Goal: Task Accomplishment & Management: Complete application form

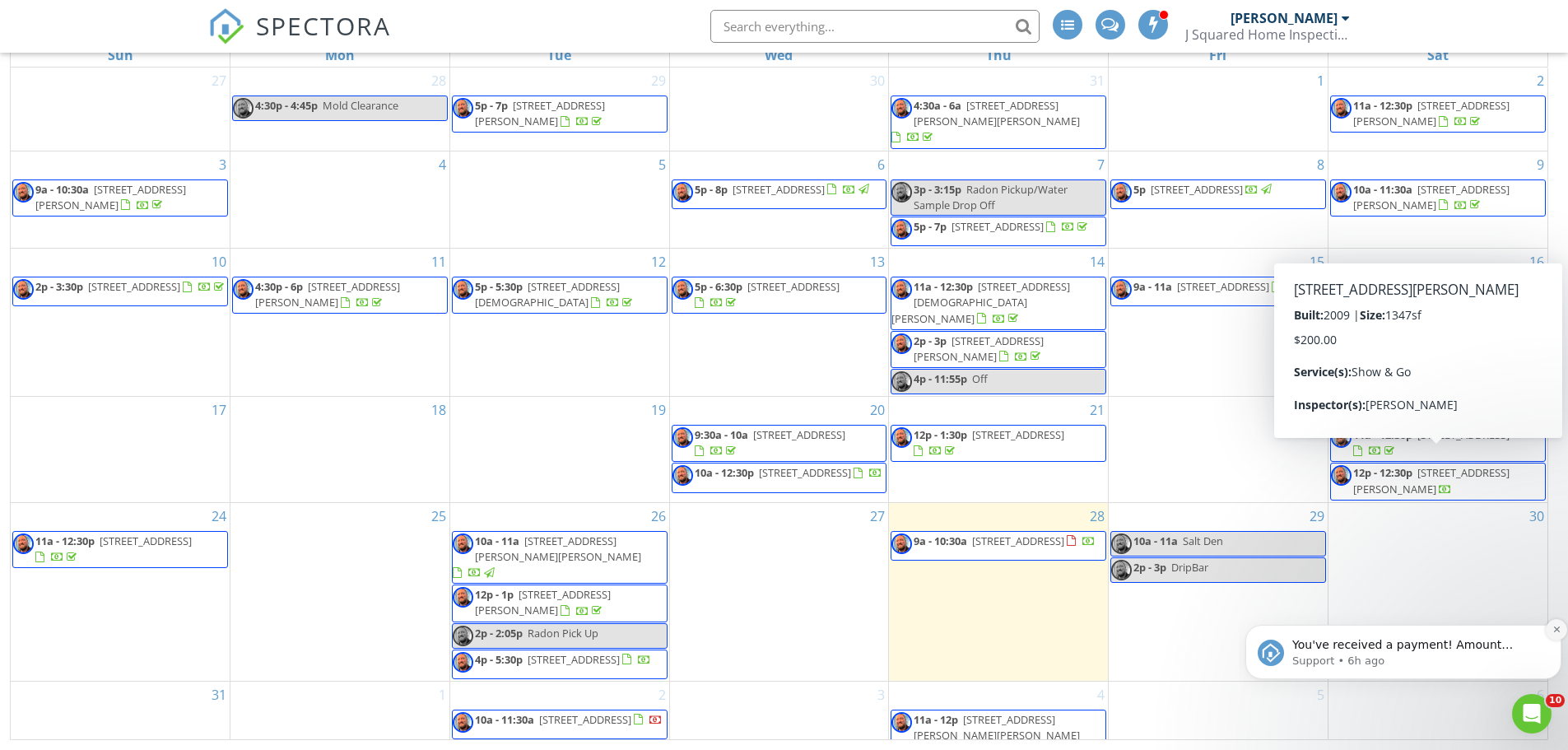
click at [1556, 631] on icon "Dismiss notification" at bounding box center [1557, 630] width 9 height 9
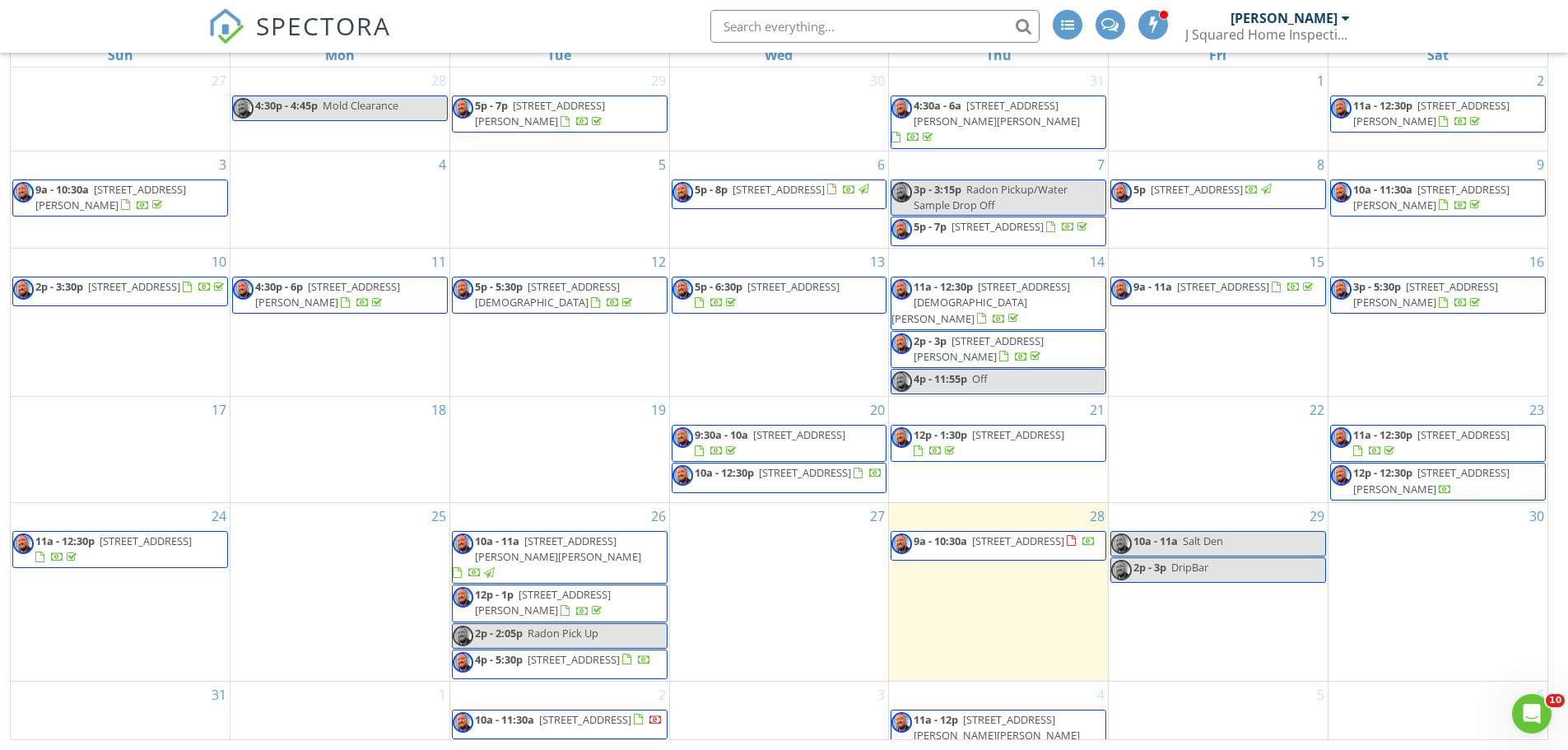
click at [595, 682] on div "2 10a - 11:30a 303 Manny Corners Rd, Amsterdam 12010" at bounding box center [559, 723] width 219 height 84
click at [553, 612] on link "Inspection" at bounding box center [558, 612] width 84 height 26
click at [327, 696] on div "1" at bounding box center [339, 723] width 219 height 84
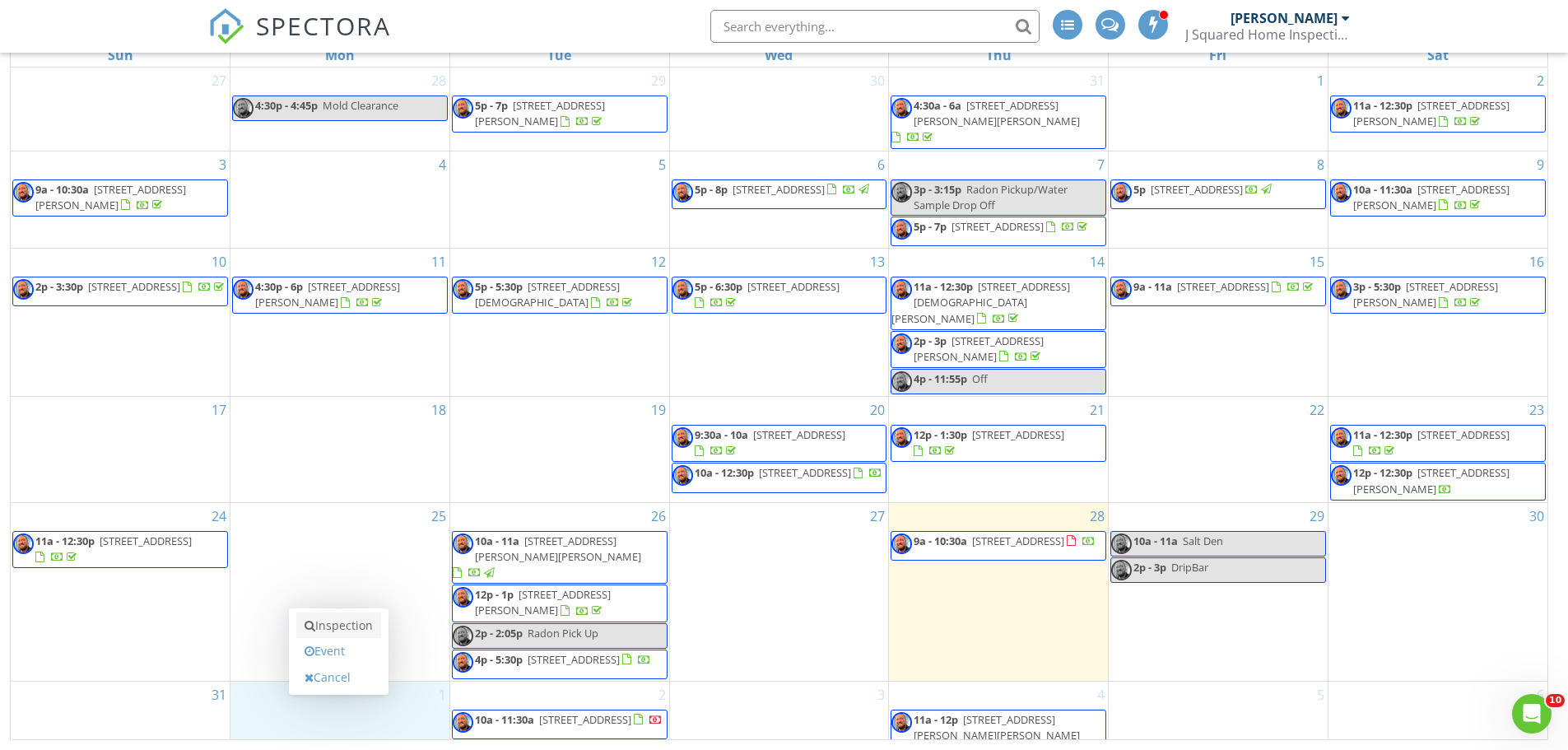
click at [342, 630] on link "Inspection" at bounding box center [338, 626] width 84 height 26
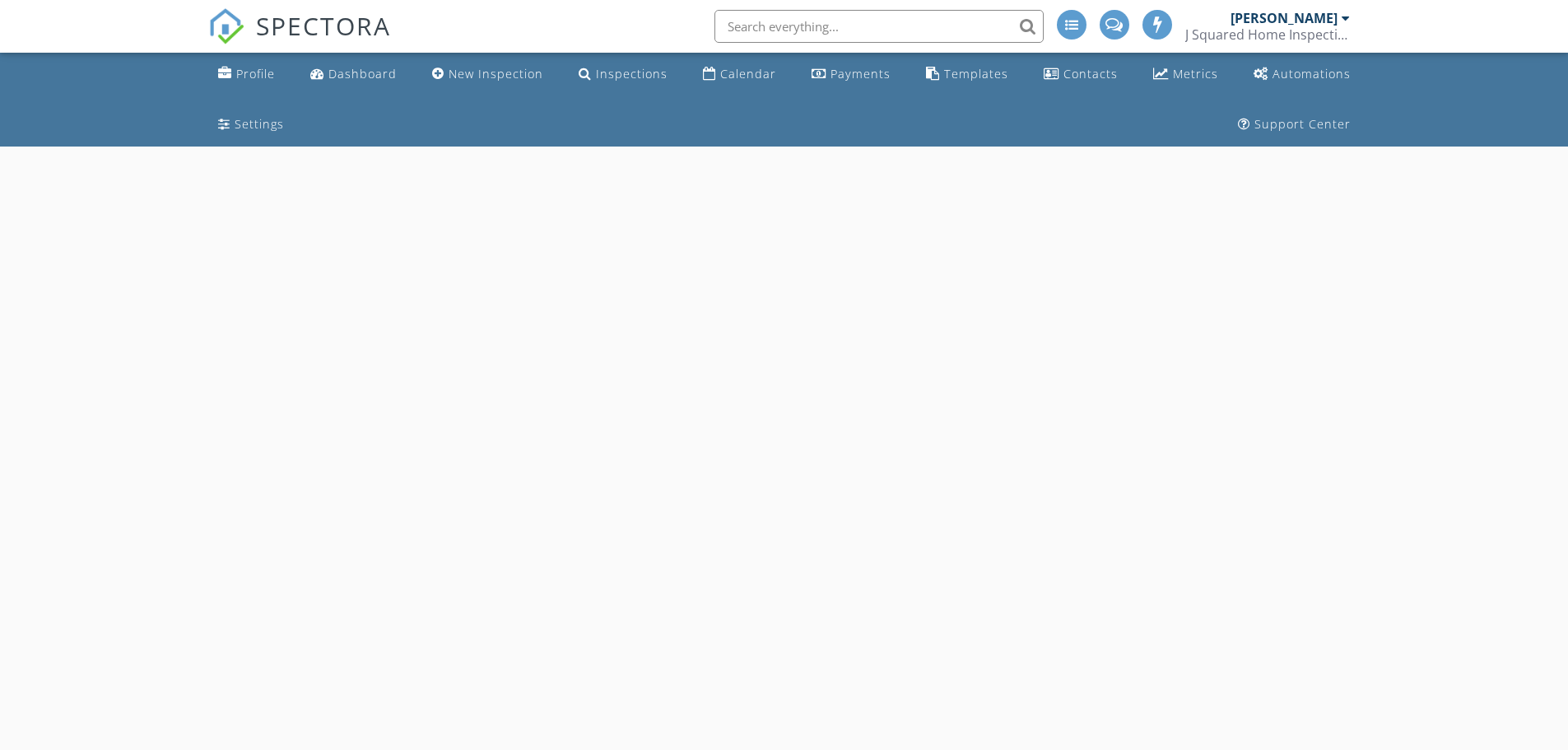
select select "8"
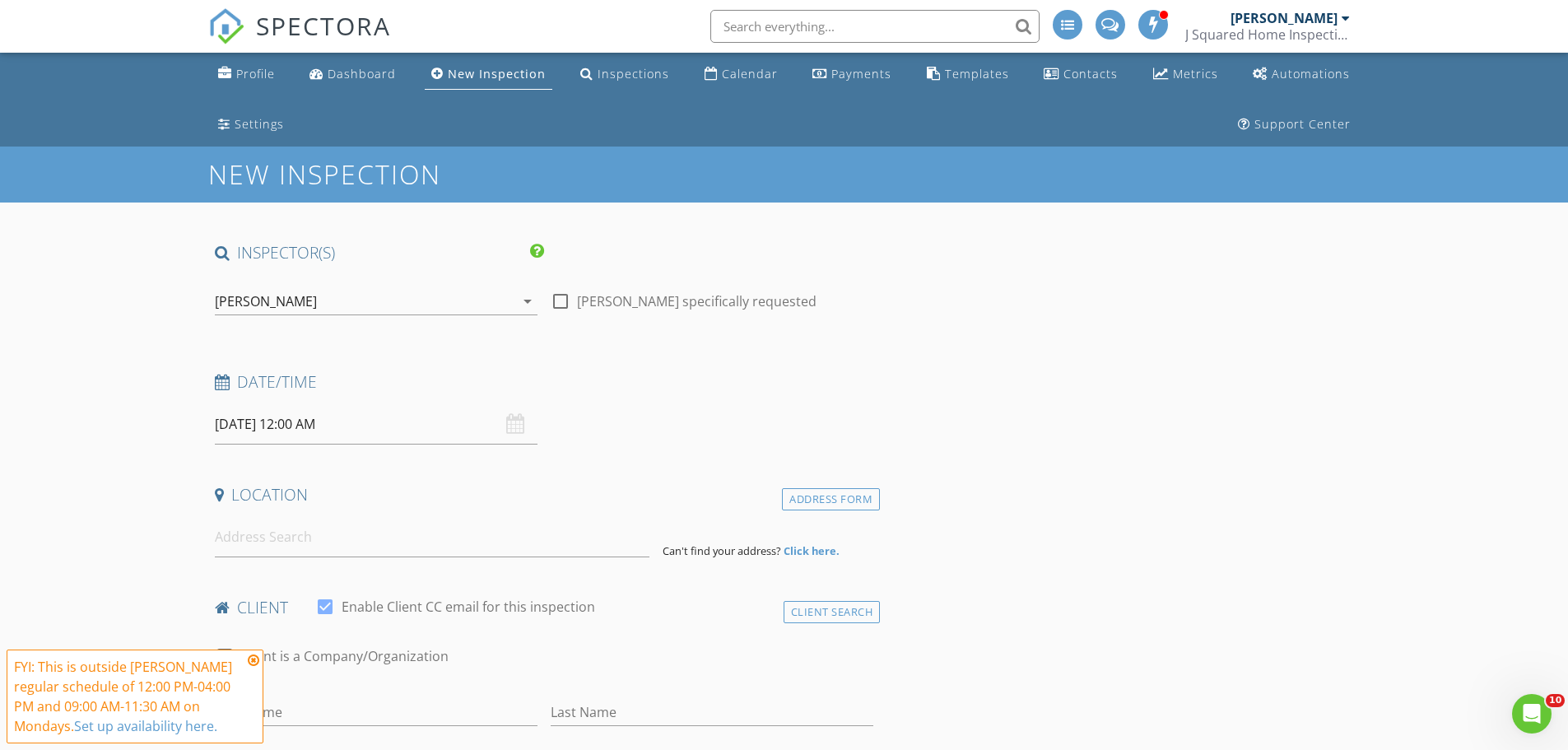
click at [305, 432] on input "09/01/2025 12:00 AM" at bounding box center [375, 425] width 323 height 40
type input "11"
type input "09/01/2025 11:00 PM"
click at [316, 712] on span at bounding box center [310, 714] width 11 height 17
type input "10"
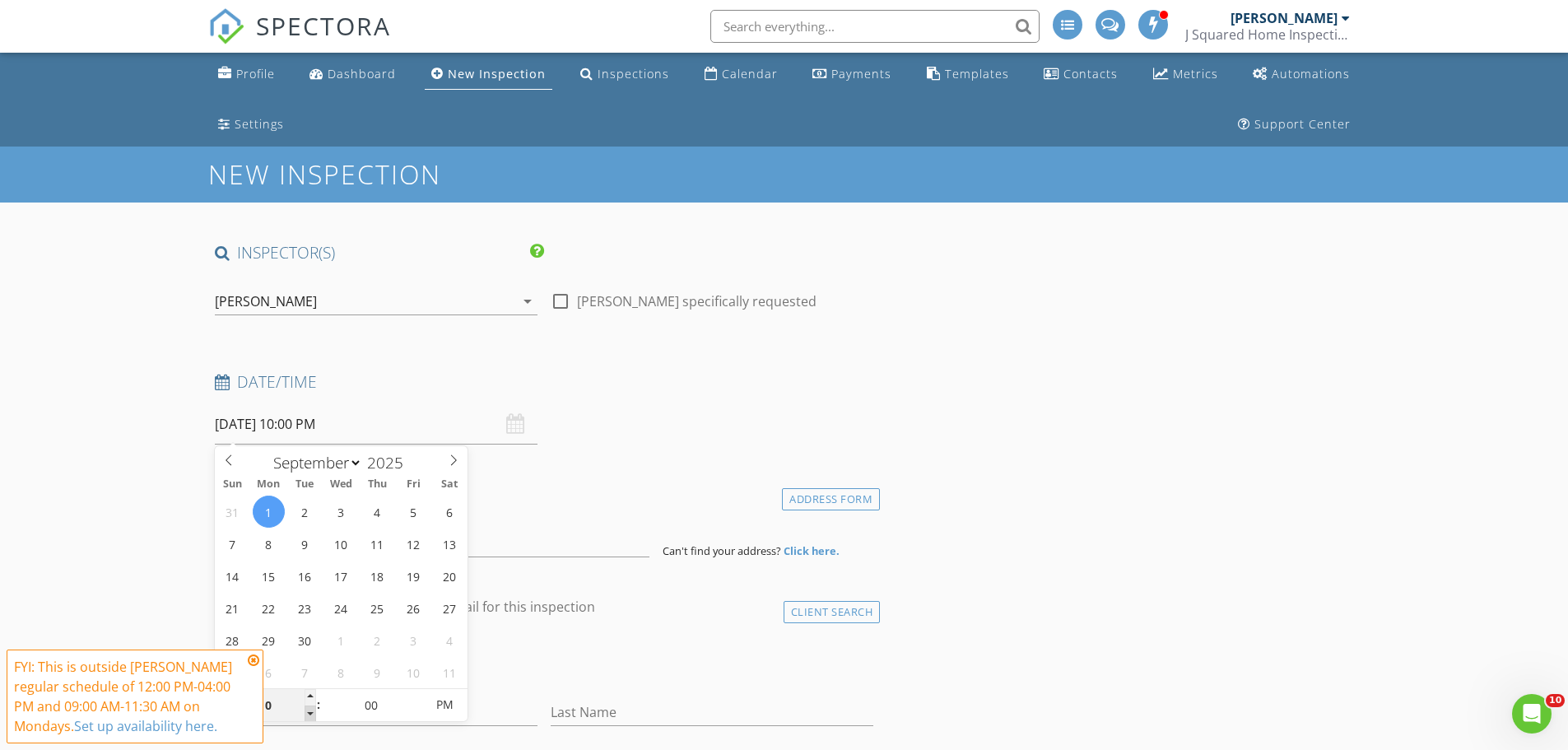
click at [316, 713] on span at bounding box center [310, 714] width 11 height 17
type input "09/01/2025 10:00 AM"
click at [448, 710] on span "PM" at bounding box center [445, 704] width 46 height 33
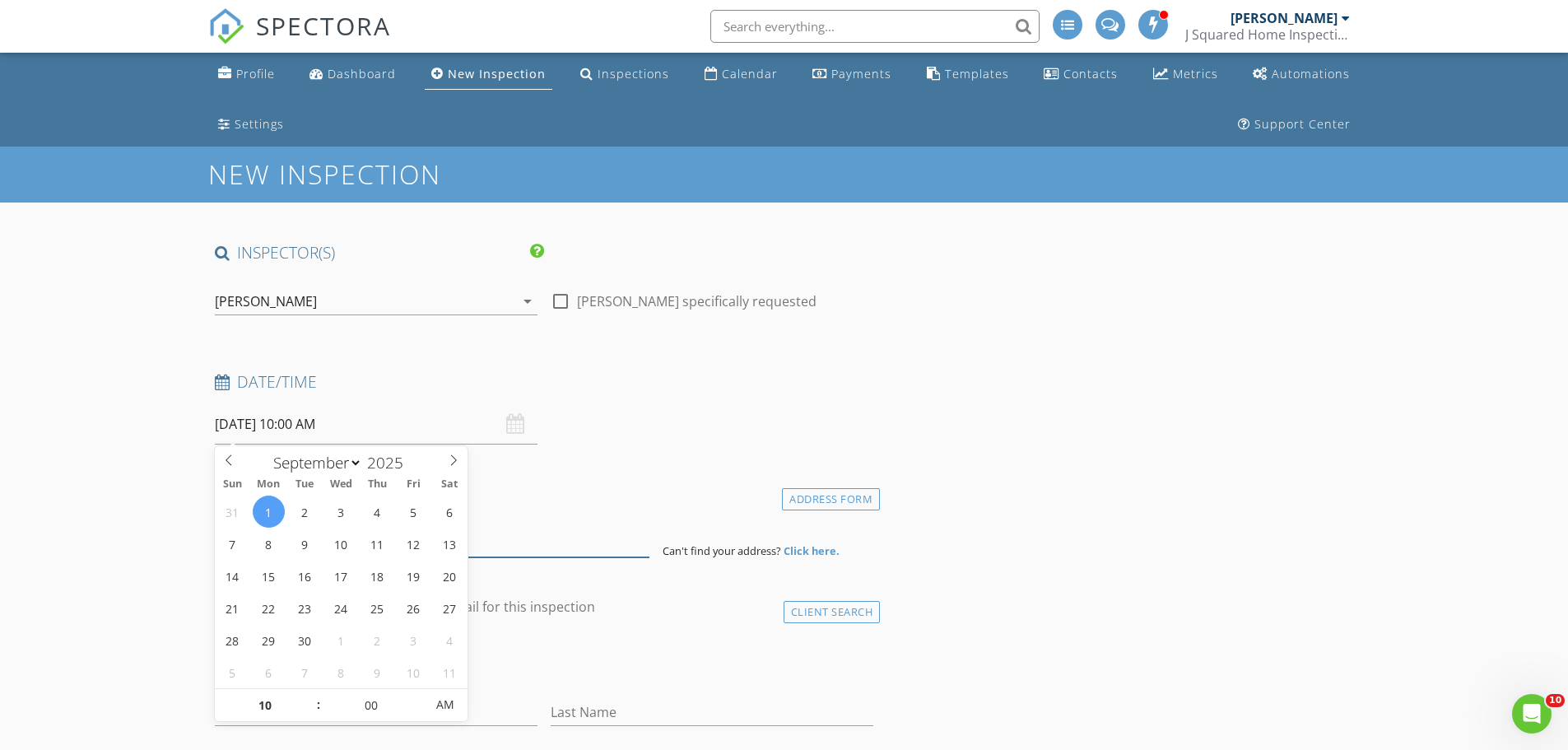
click at [519, 542] on input at bounding box center [432, 537] width 435 height 40
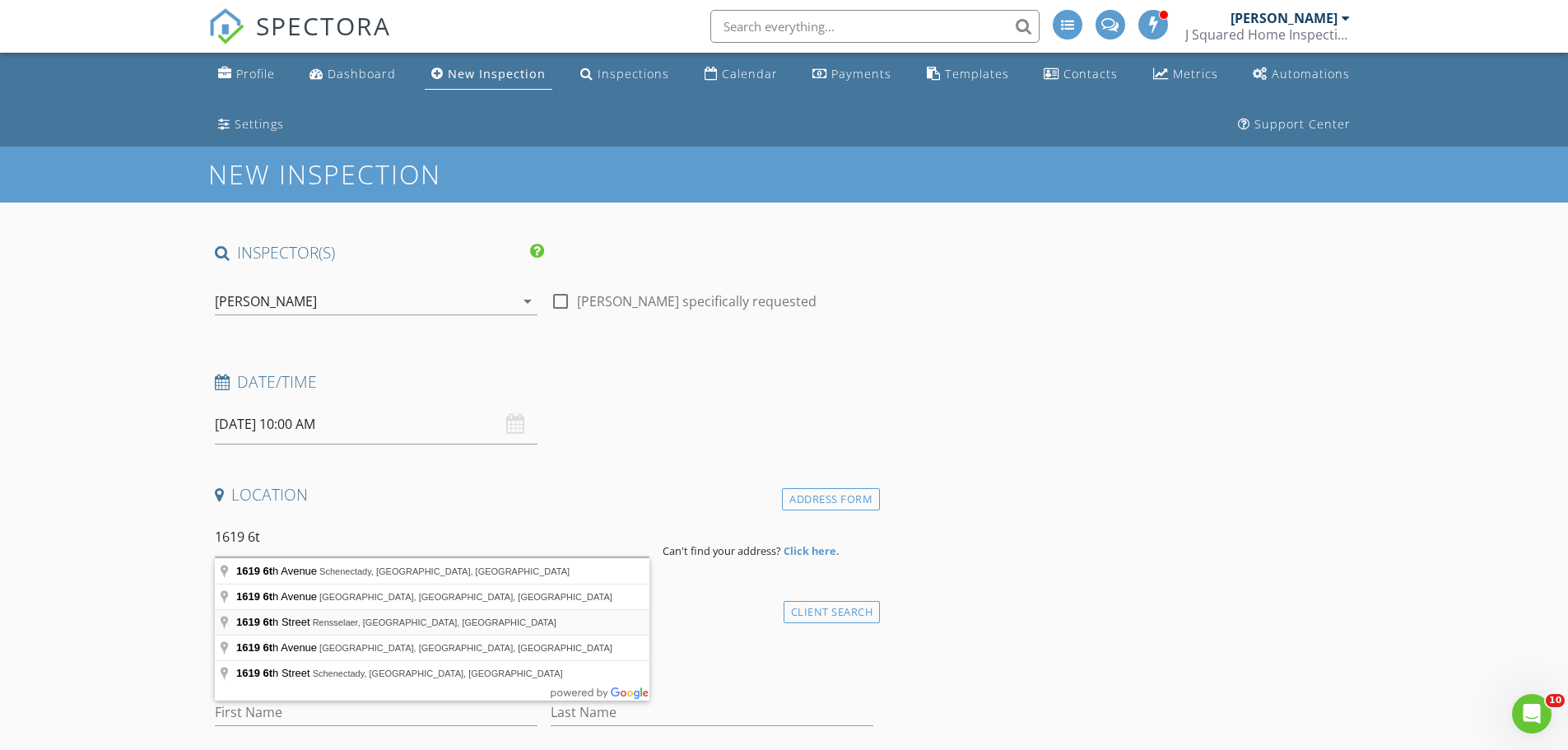
type input "1619 6th Street, Rensselaer, NY, USA"
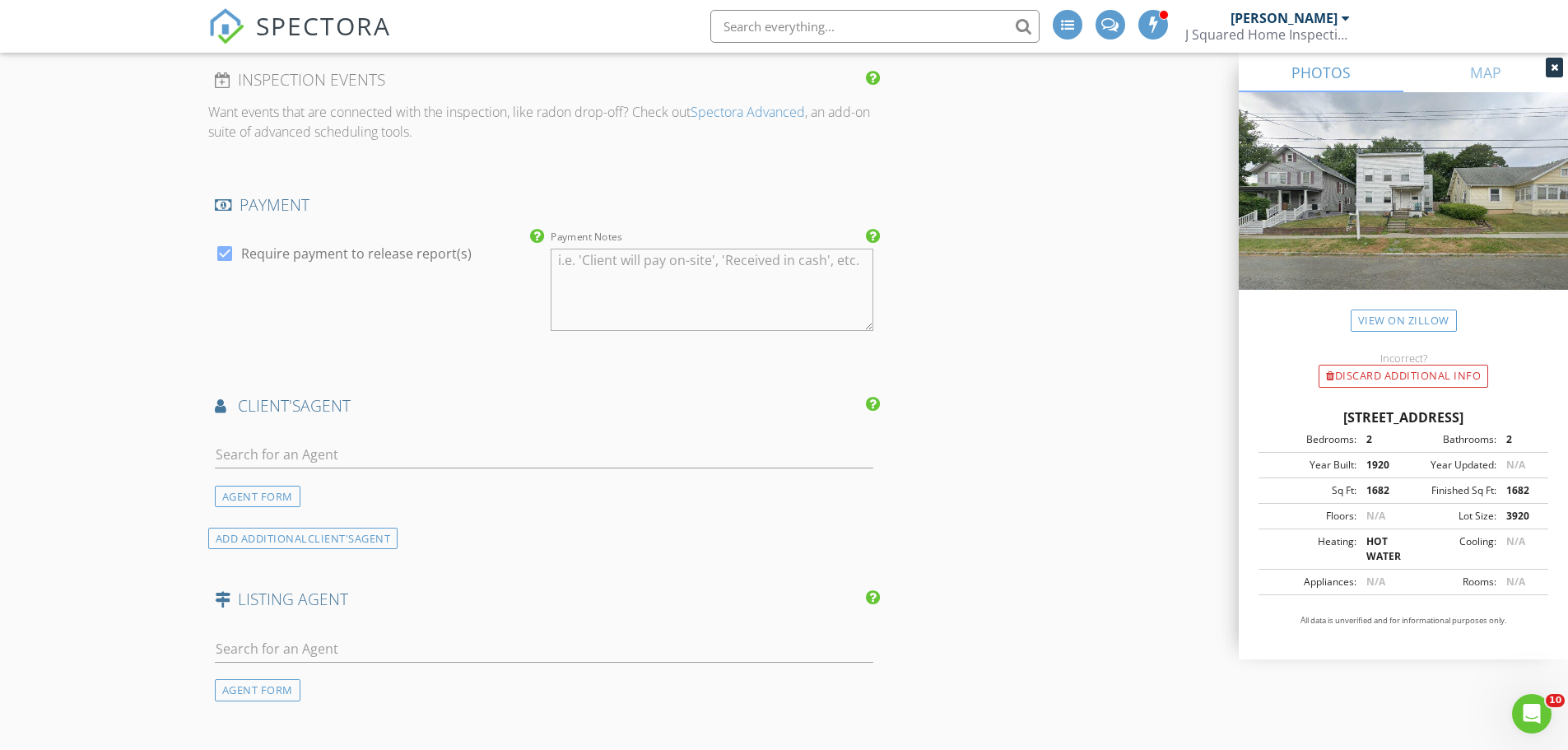
scroll to position [1647, 0]
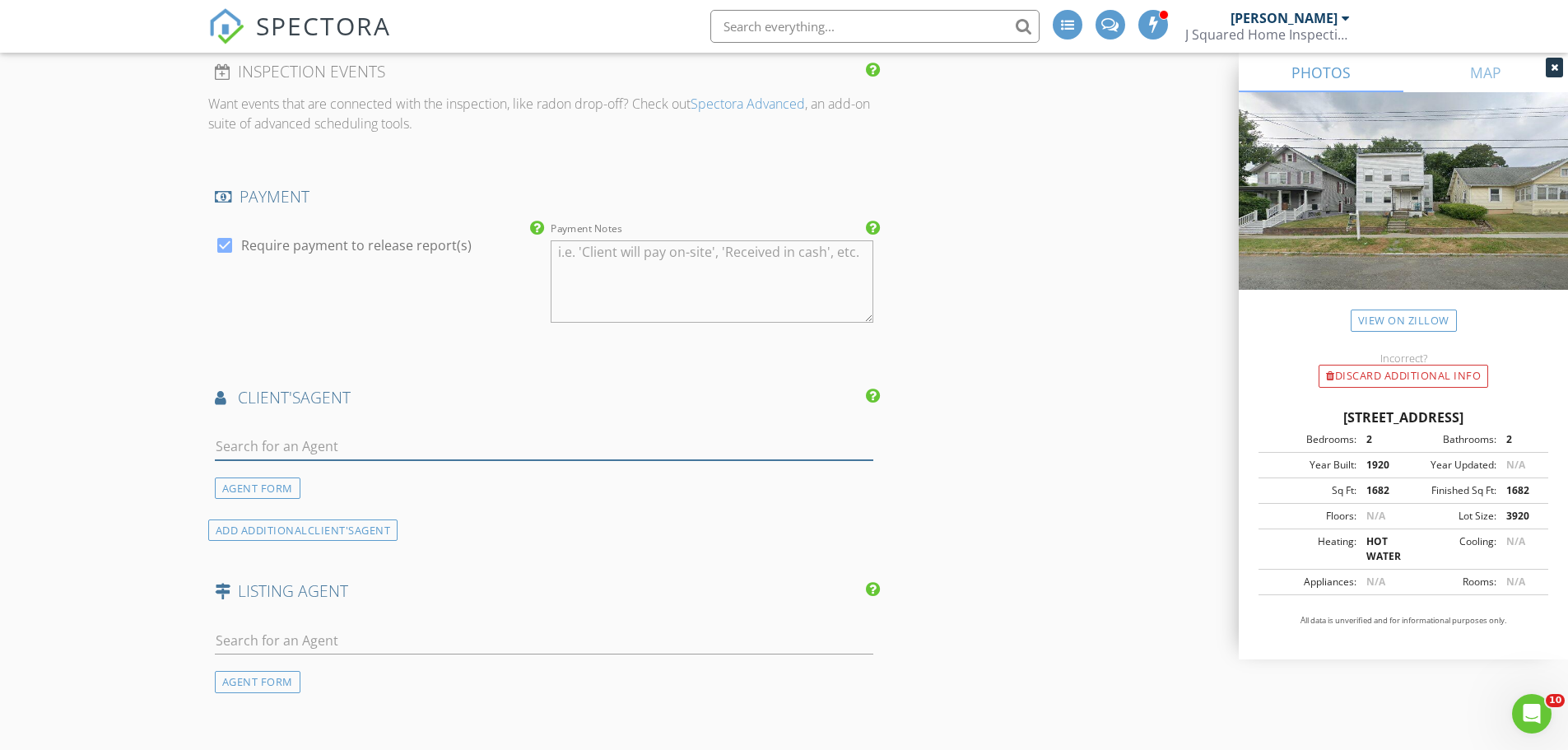
click at [245, 442] on input "text" at bounding box center [544, 447] width 659 height 27
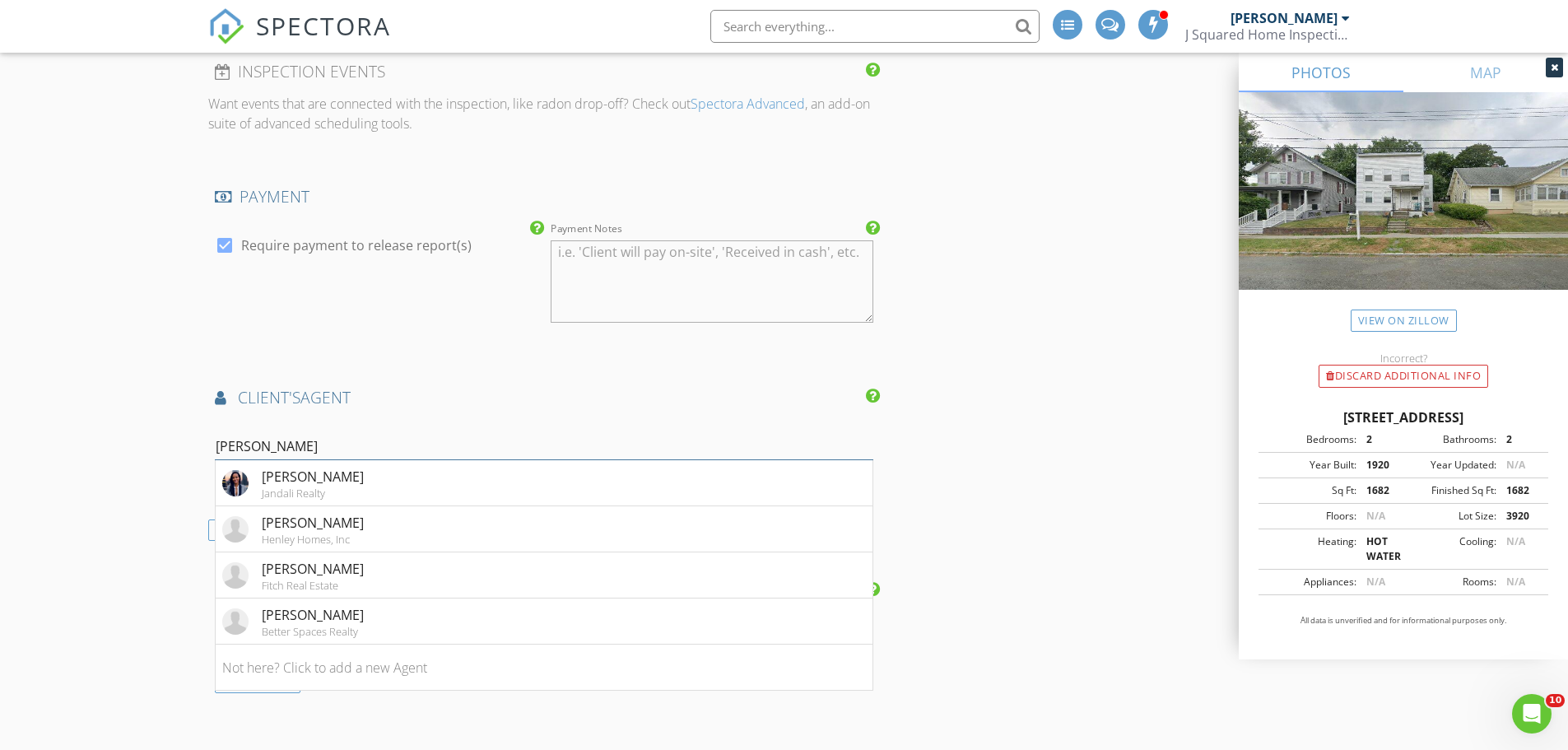
type input "kennedy"
click at [357, 478] on div "Justine Kennedy" at bounding box center [313, 477] width 102 height 19
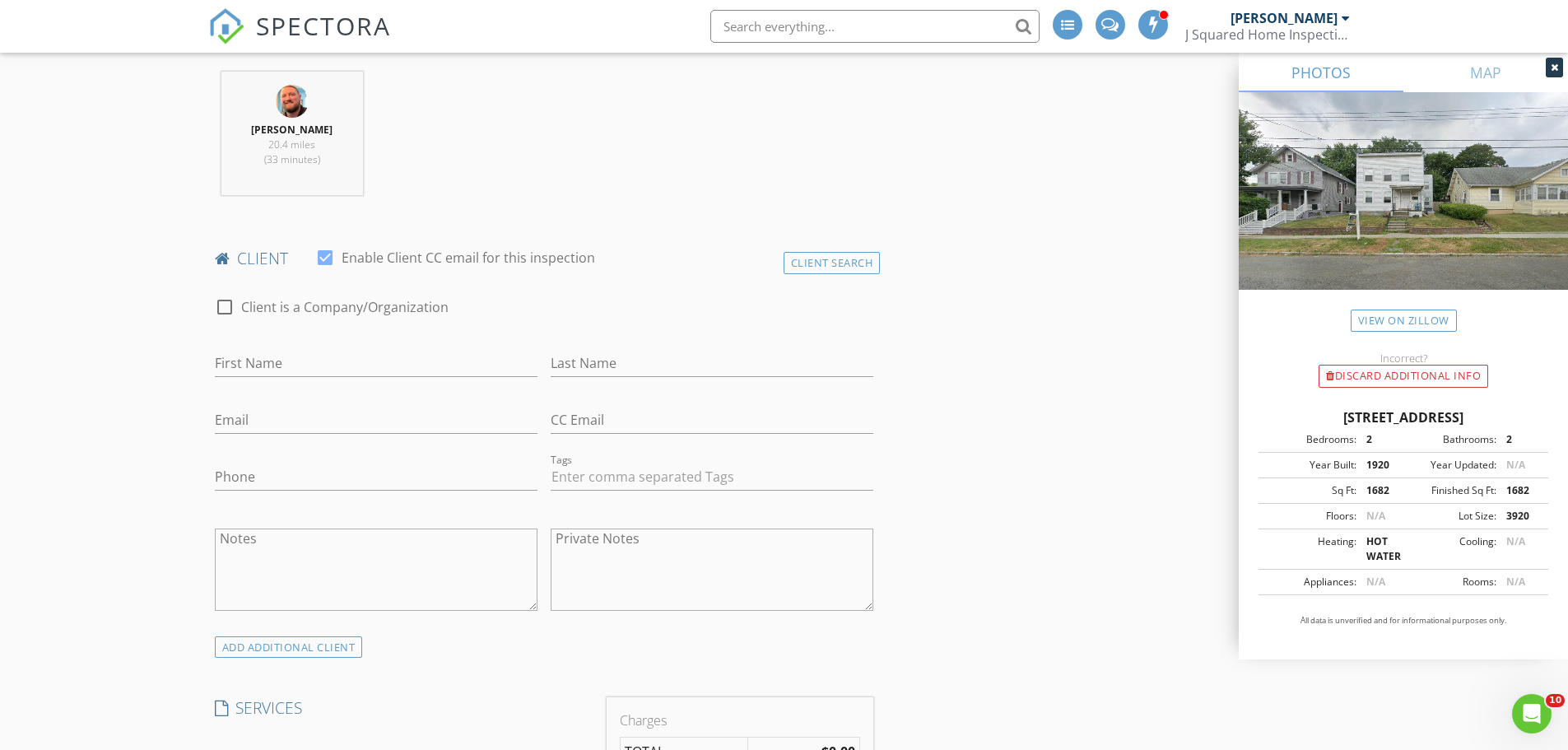
scroll to position [741, 0]
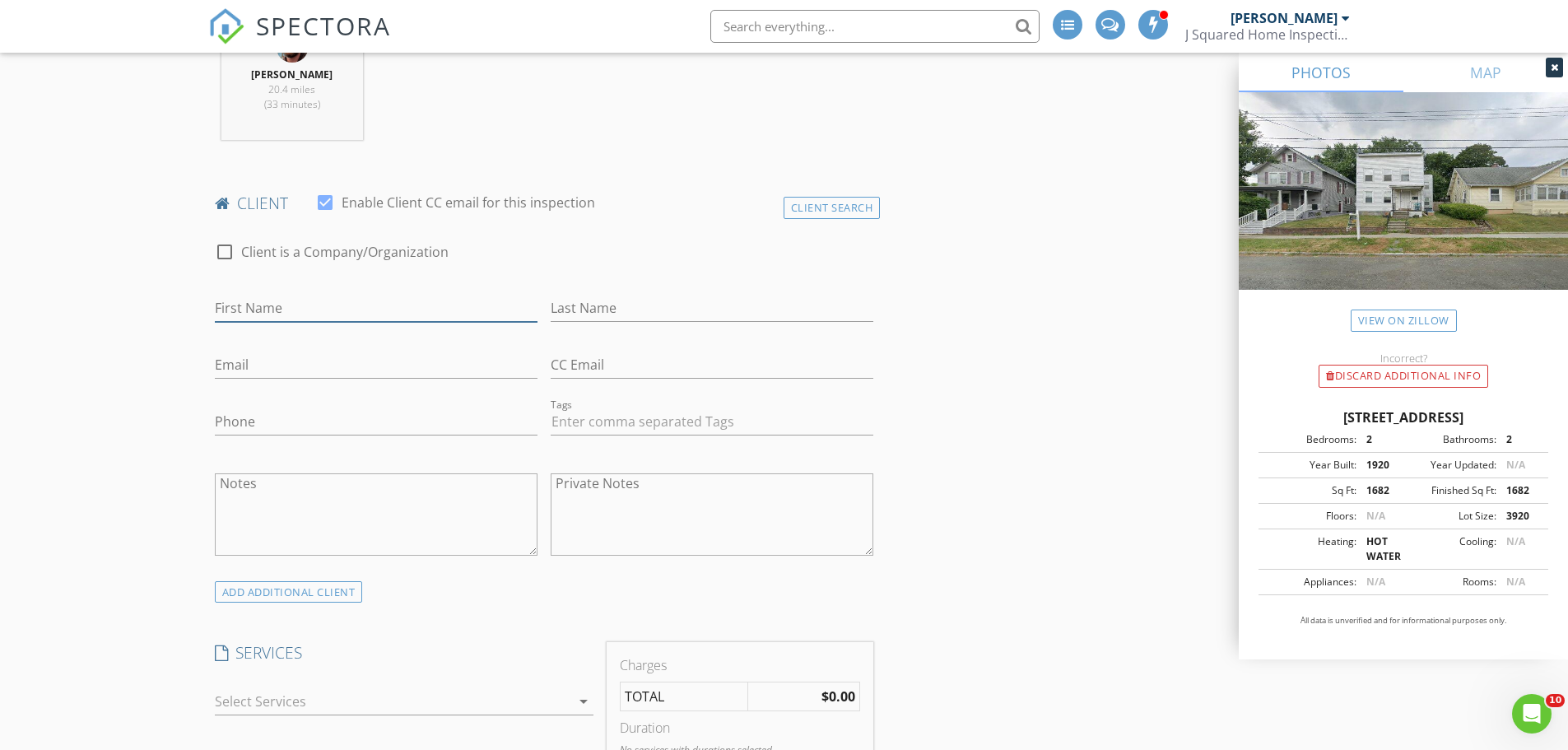
drag, startPoint x: 242, startPoint y: 309, endPoint x: 240, endPoint y: 286, distance: 23.1
click at [240, 293] on div "First Name" at bounding box center [375, 311] width 323 height 54
type input "Hser Dixion"
type input "Moo"
click at [243, 365] on input "Email" at bounding box center [375, 365] width 323 height 27
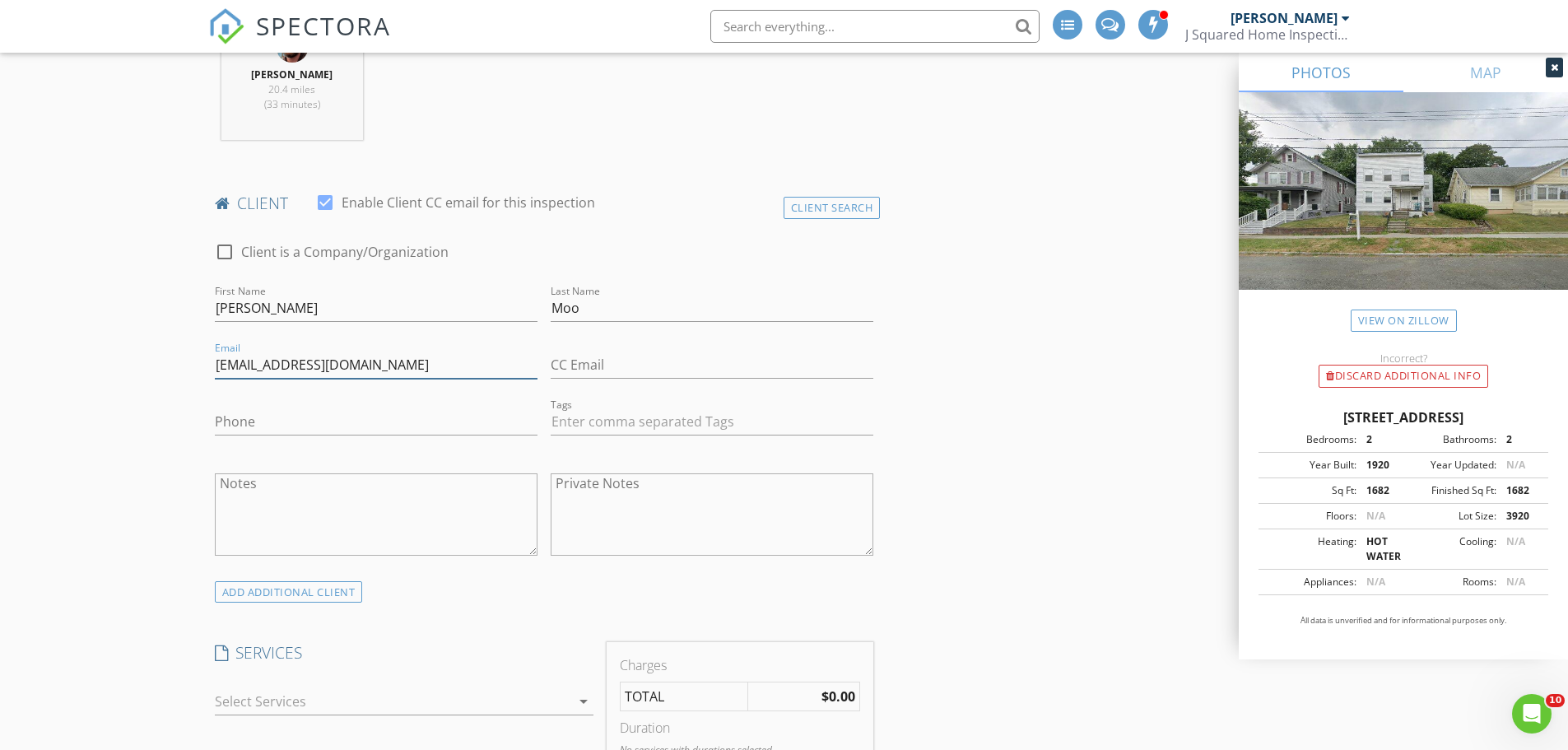
click at [322, 367] on input "hserdeemoo1919@gmail.com" at bounding box center [375, 365] width 323 height 27
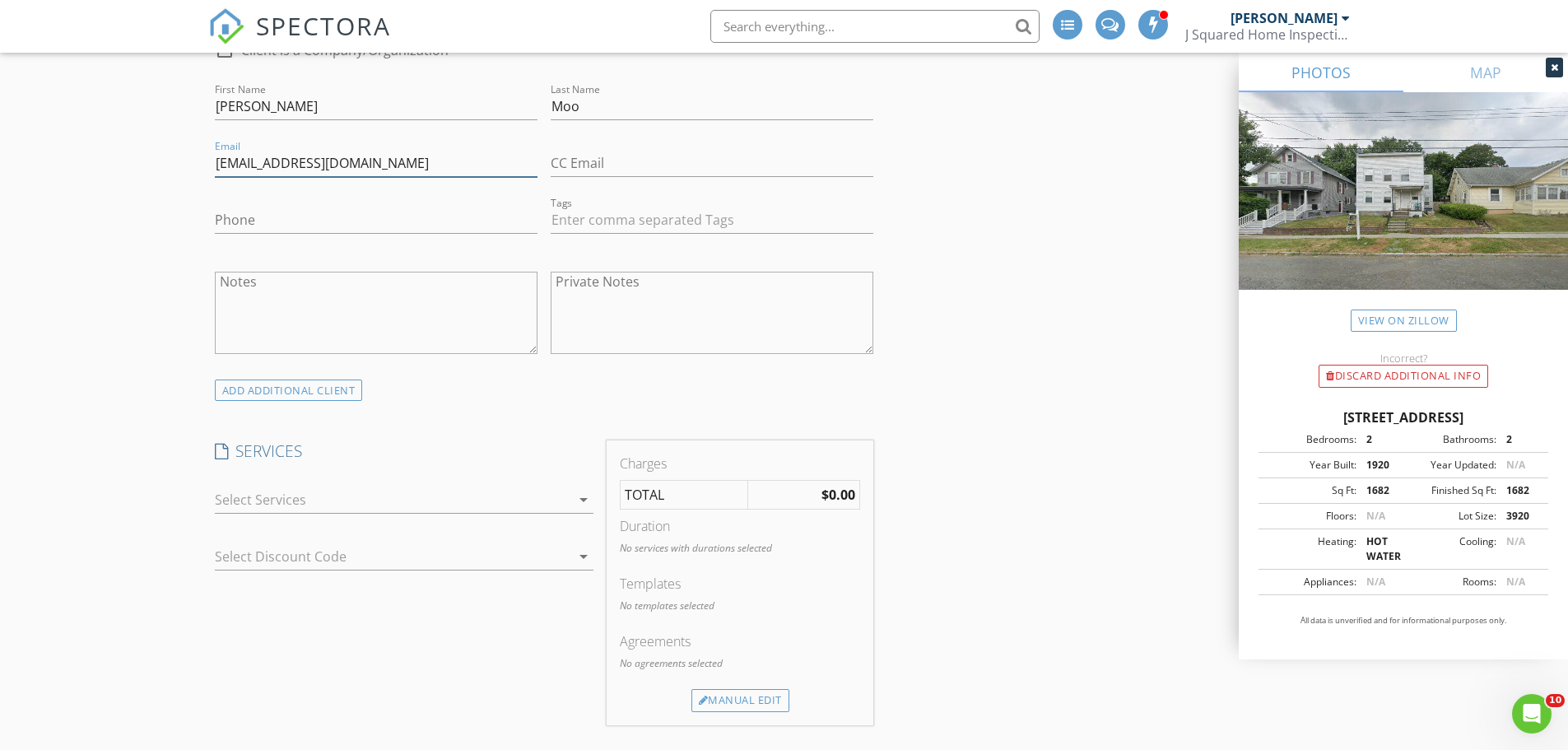
scroll to position [1153, 0]
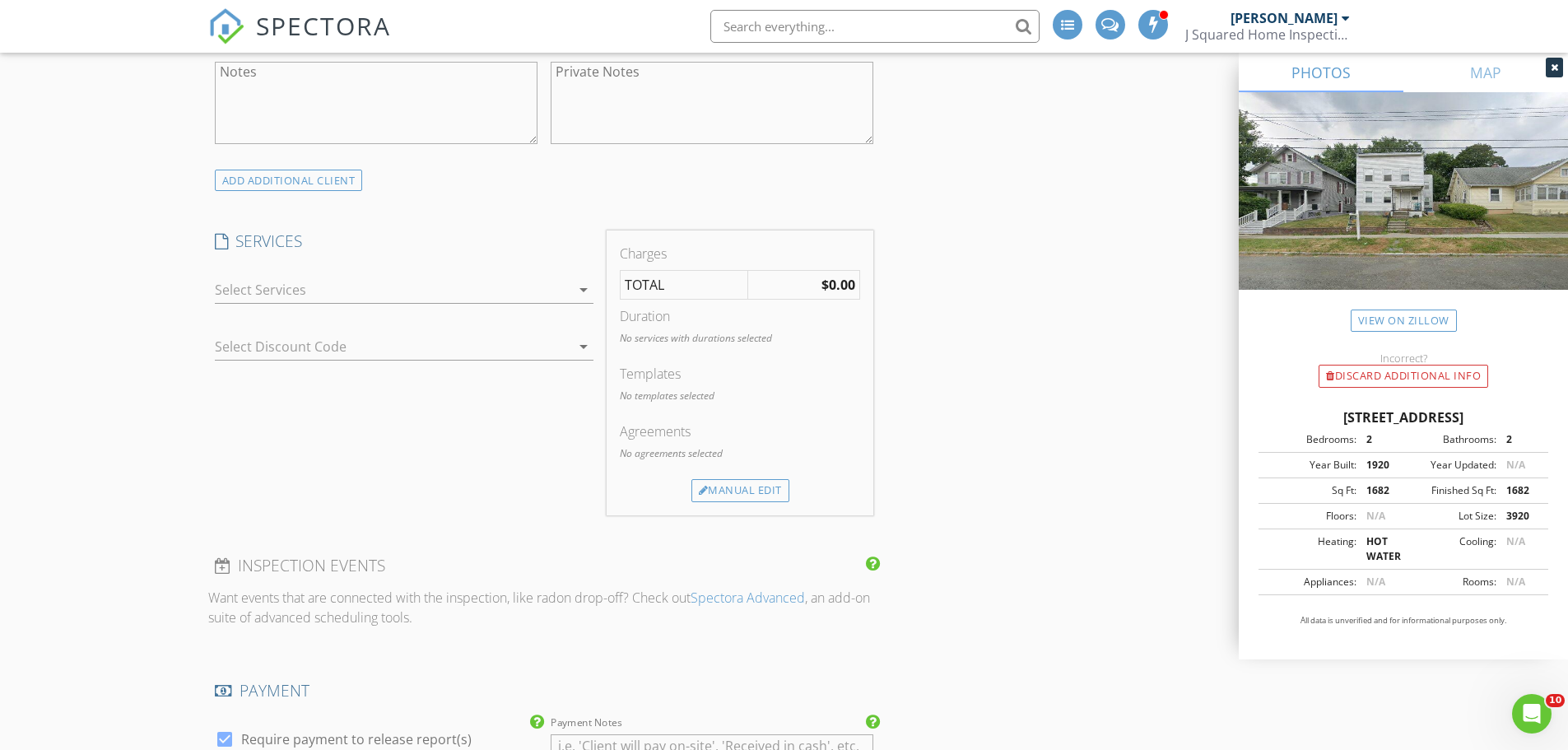
type input "hserdeemoo1990@gmail.com"
click at [385, 282] on div at bounding box center [392, 290] width 356 height 26
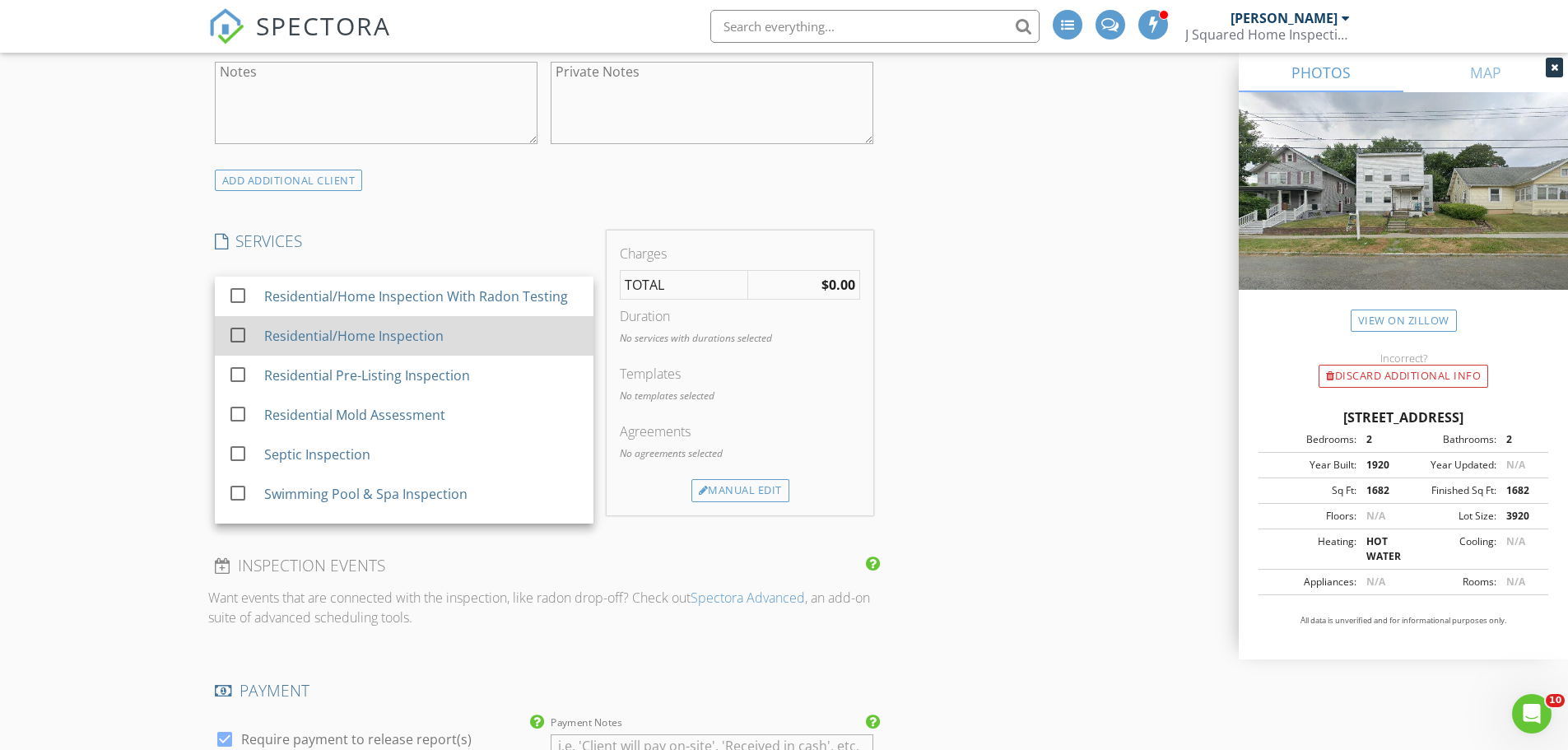
click at [237, 331] on div at bounding box center [238, 335] width 28 height 28
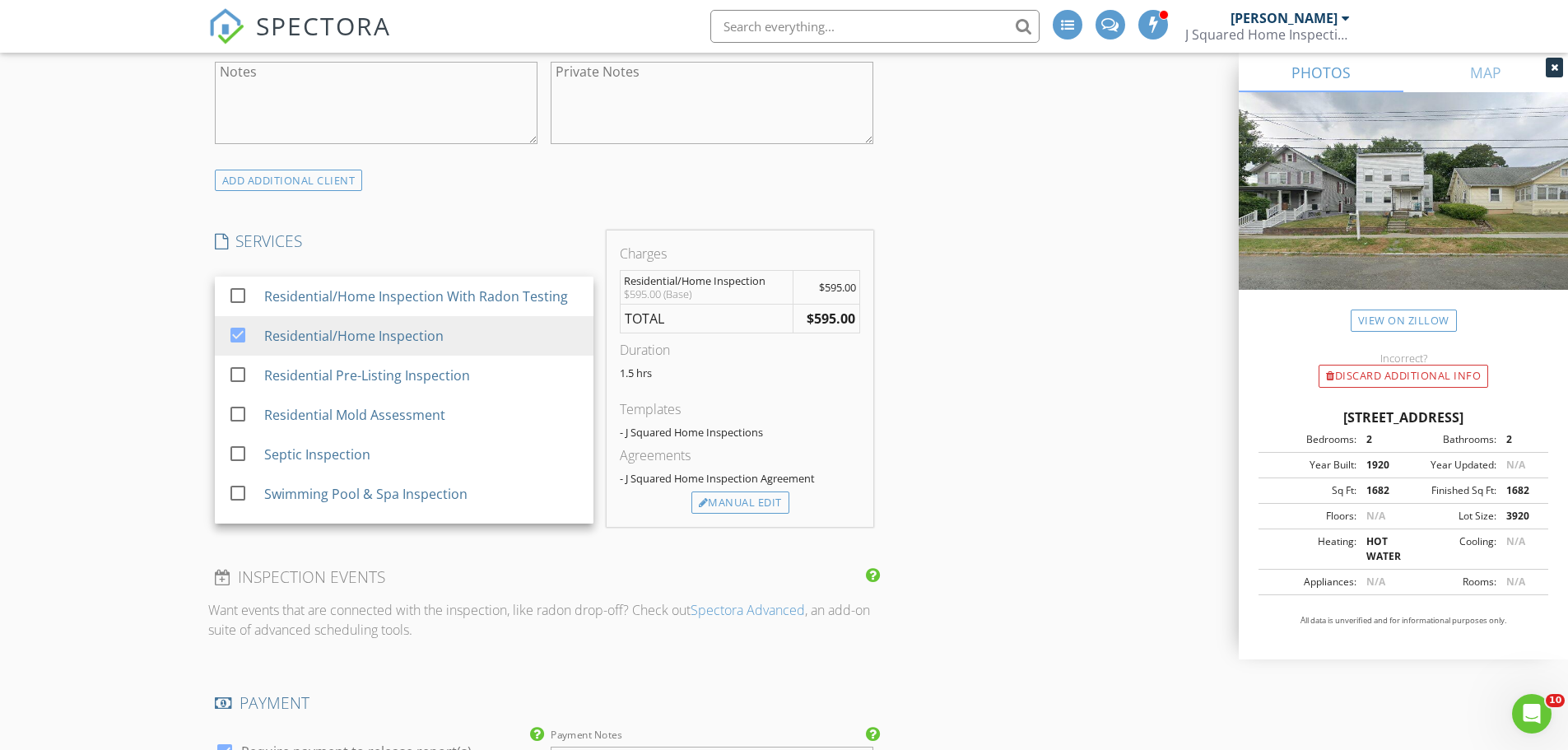
drag, startPoint x: 964, startPoint y: 436, endPoint x: 852, endPoint y: 474, distance: 118.3
click at [964, 435] on div "INSPECTOR(S) check_box Jordan Jacques PRIMARY Jordan Jacques arrow_drop_down ch…" at bounding box center [784, 720] width 1152 height 3263
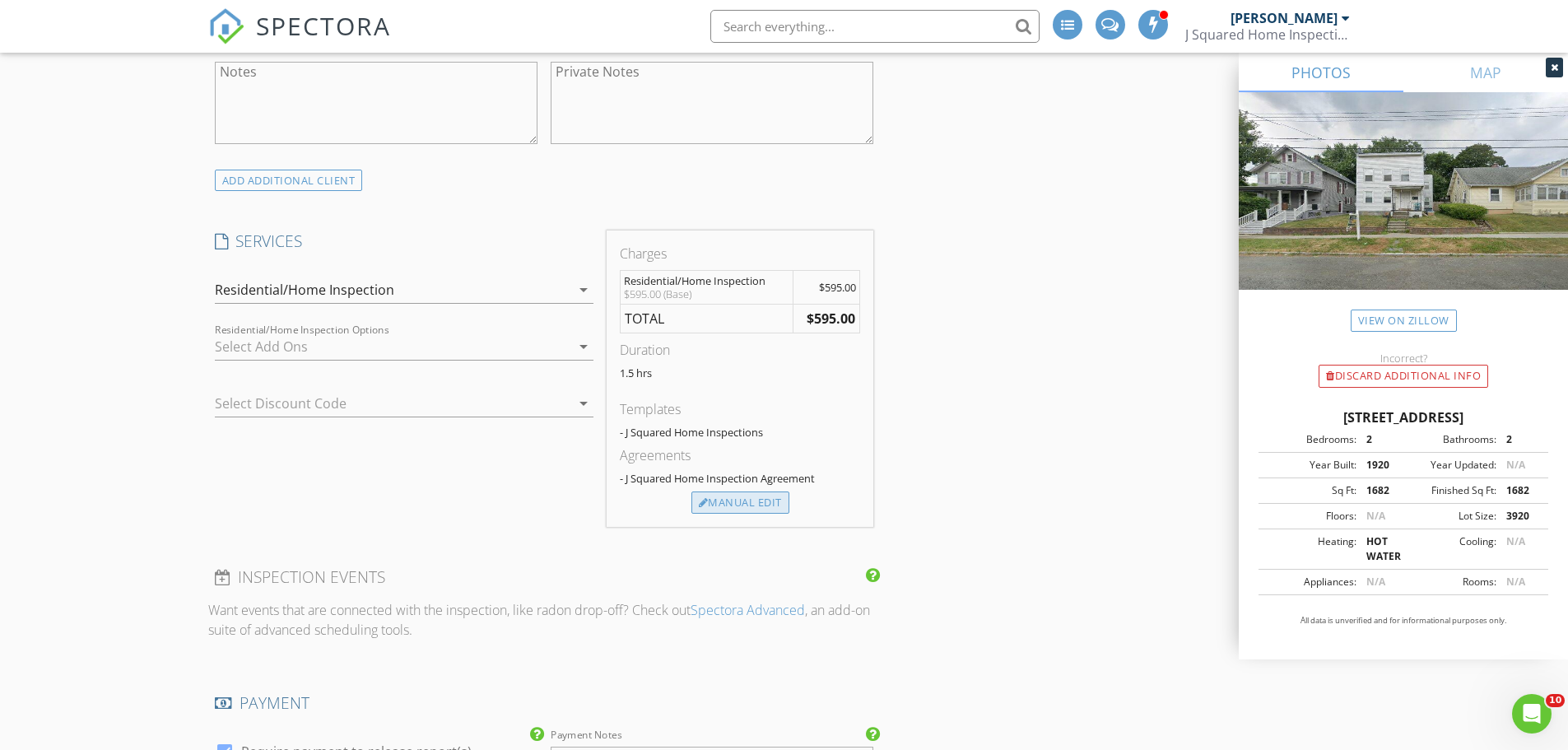
click at [714, 500] on div "Manual Edit" at bounding box center [740, 503] width 98 height 23
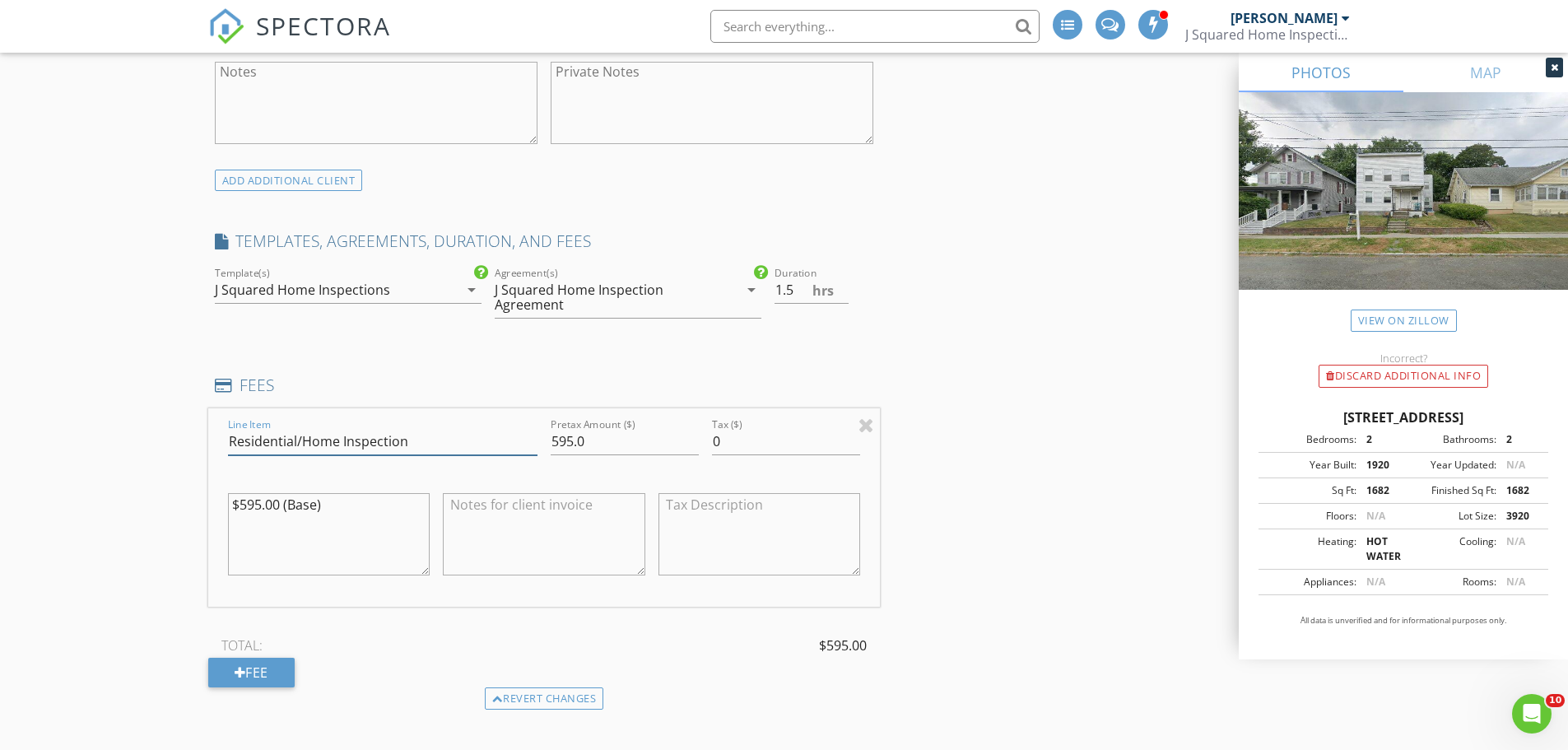
drag, startPoint x: 336, startPoint y: 440, endPoint x: 76, endPoint y: 421, distance: 260.7
type input "Multi Family Inspection"
drag, startPoint x: 549, startPoint y: 444, endPoint x: 540, endPoint y: 446, distance: 9.2
click at [544, 444] on div "Pretax Amount ($) 595.0" at bounding box center [625, 443] width 162 height 57
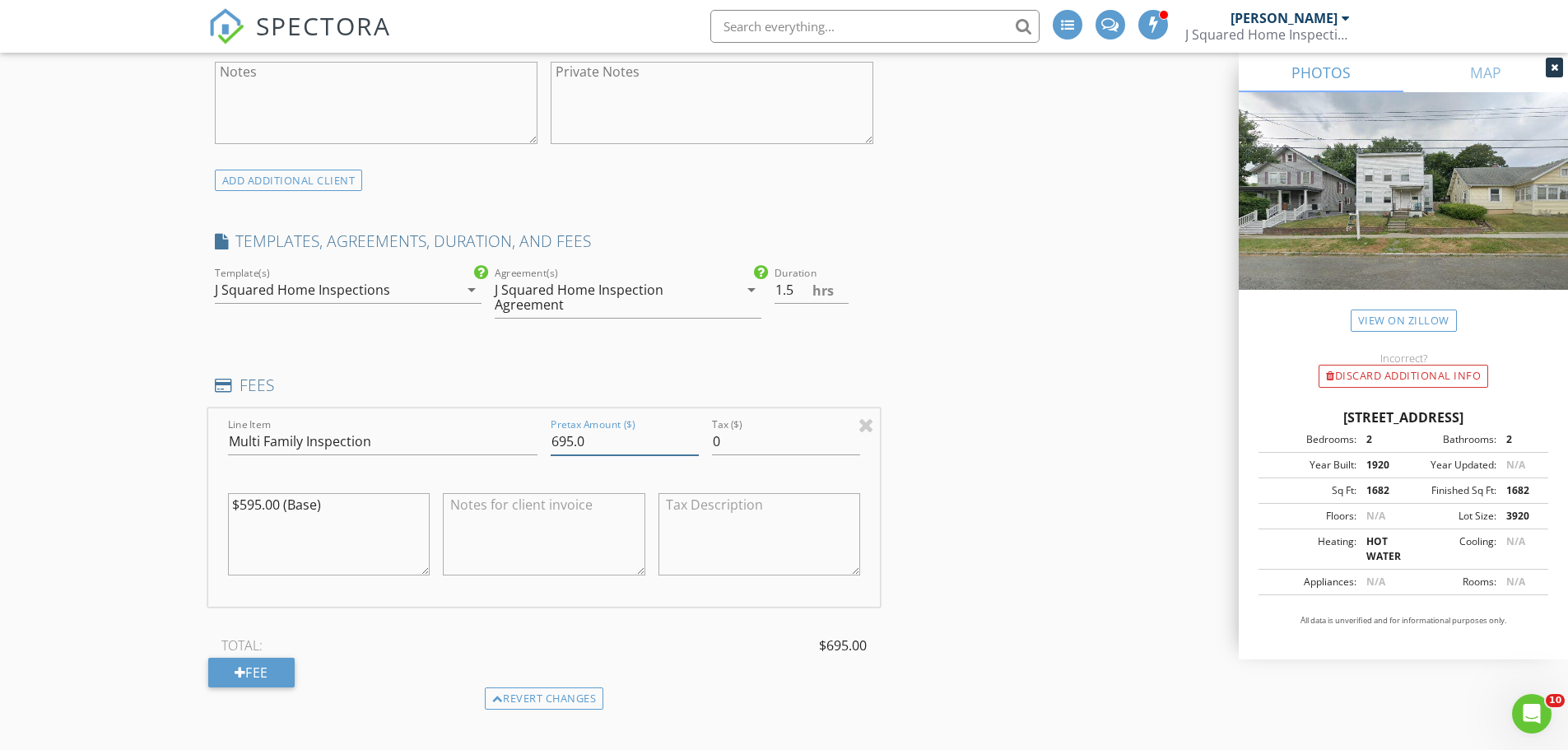
type input "695.0"
drag, startPoint x: 245, startPoint y: 504, endPoint x: 240, endPoint y: 515, distance: 12.1
click at [245, 505] on textarea "$595.00 (Base)" at bounding box center [329, 535] width 202 height 83
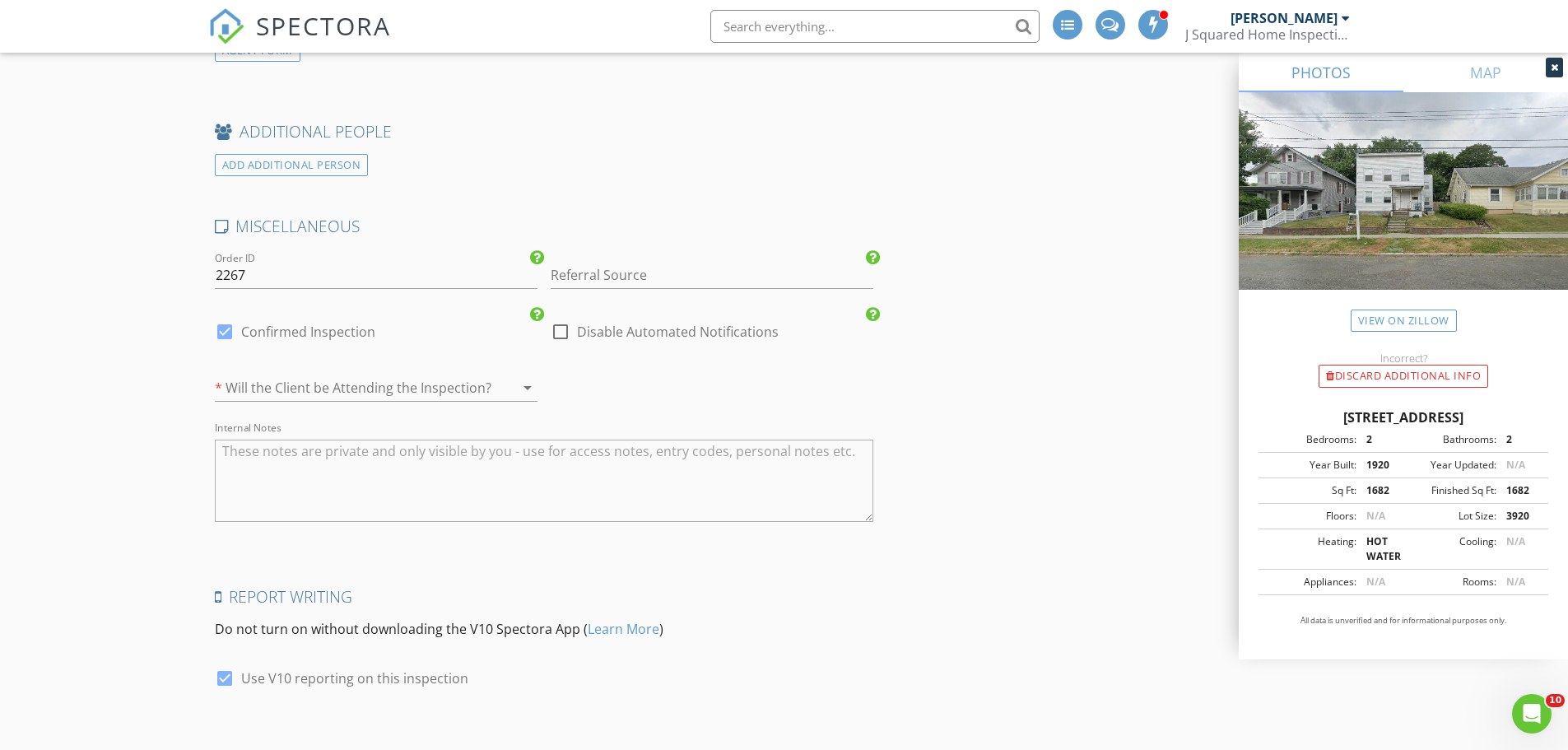
scroll to position [2976, 0]
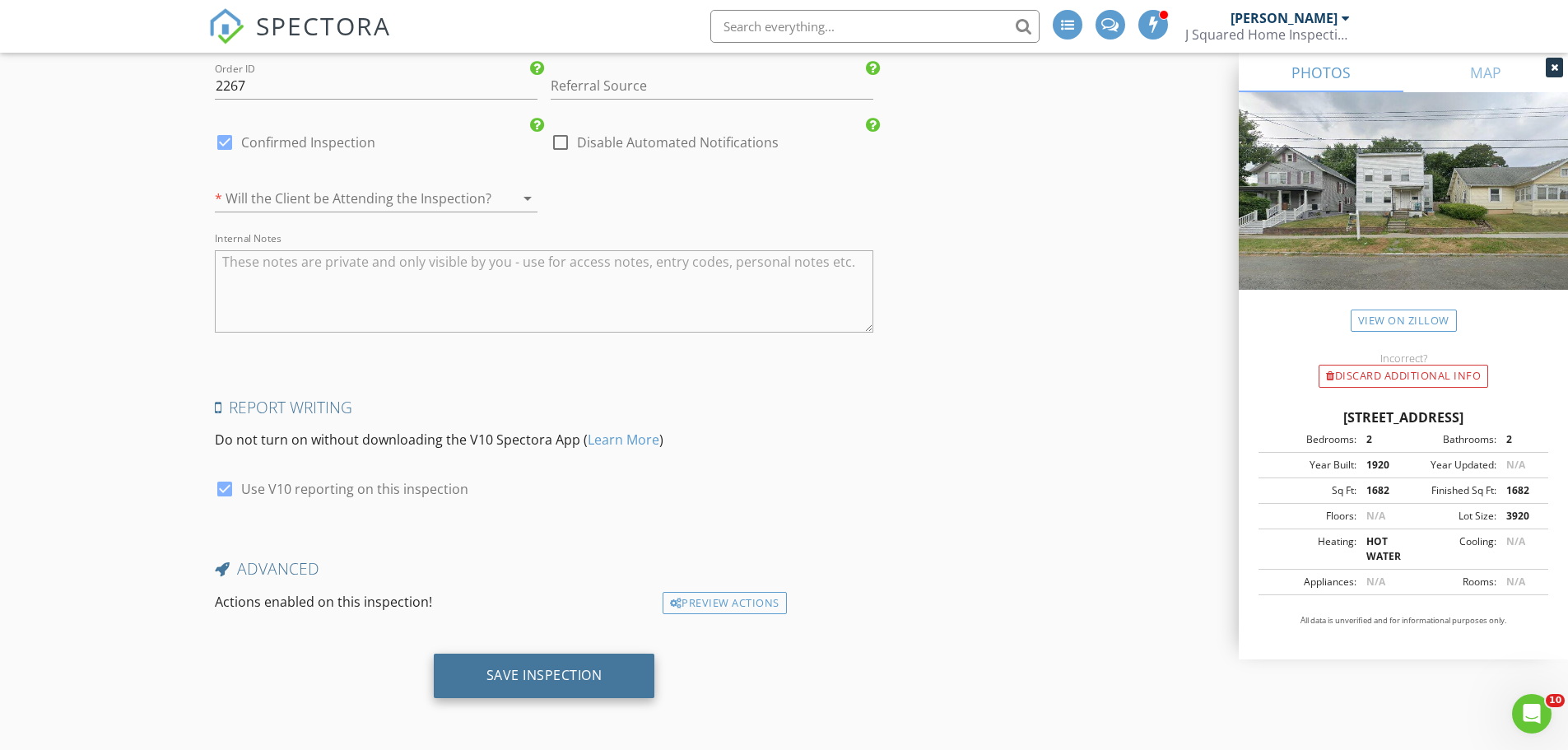
type textarea "$695.00 (Base)"
click at [551, 668] on div "Save Inspection" at bounding box center [545, 675] width 116 height 17
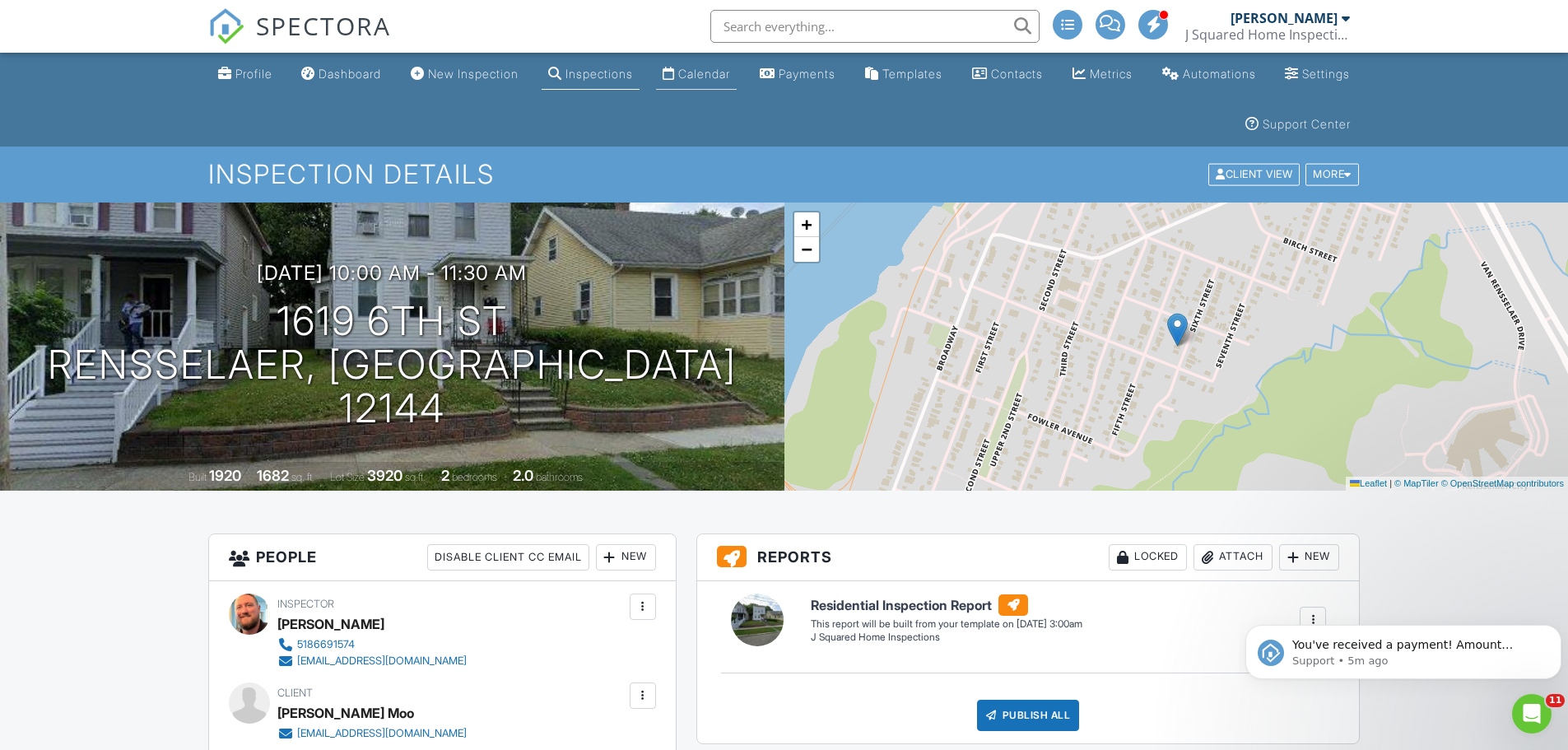
click at [730, 73] on div "Calendar" at bounding box center [704, 74] width 52 height 14
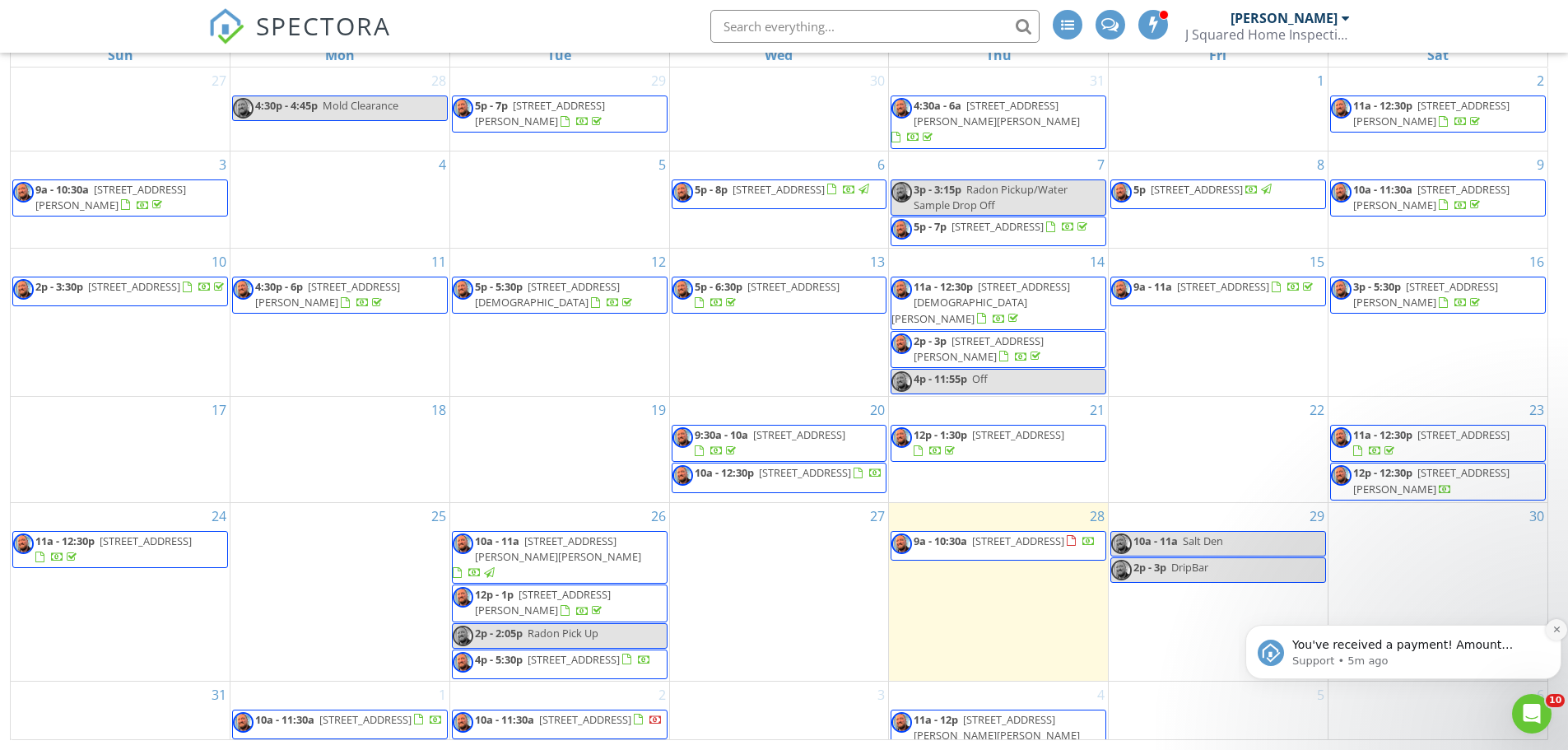
click at [1550, 627] on button "Dismiss notification" at bounding box center [1557, 630] width 21 height 21
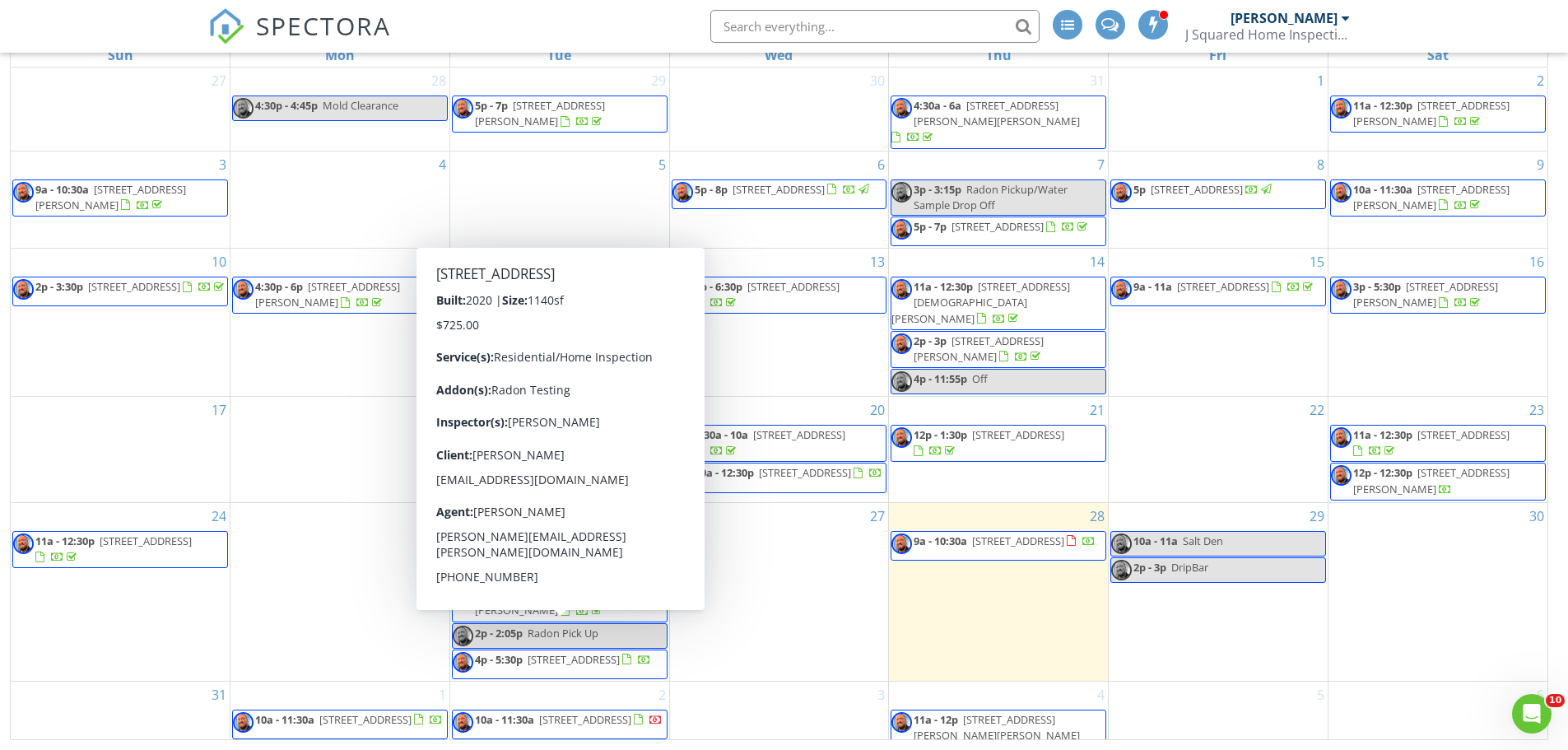
click at [749, 710] on div "3" at bounding box center [779, 723] width 219 height 84
